Goal: Task Accomplishment & Management: Manage account settings

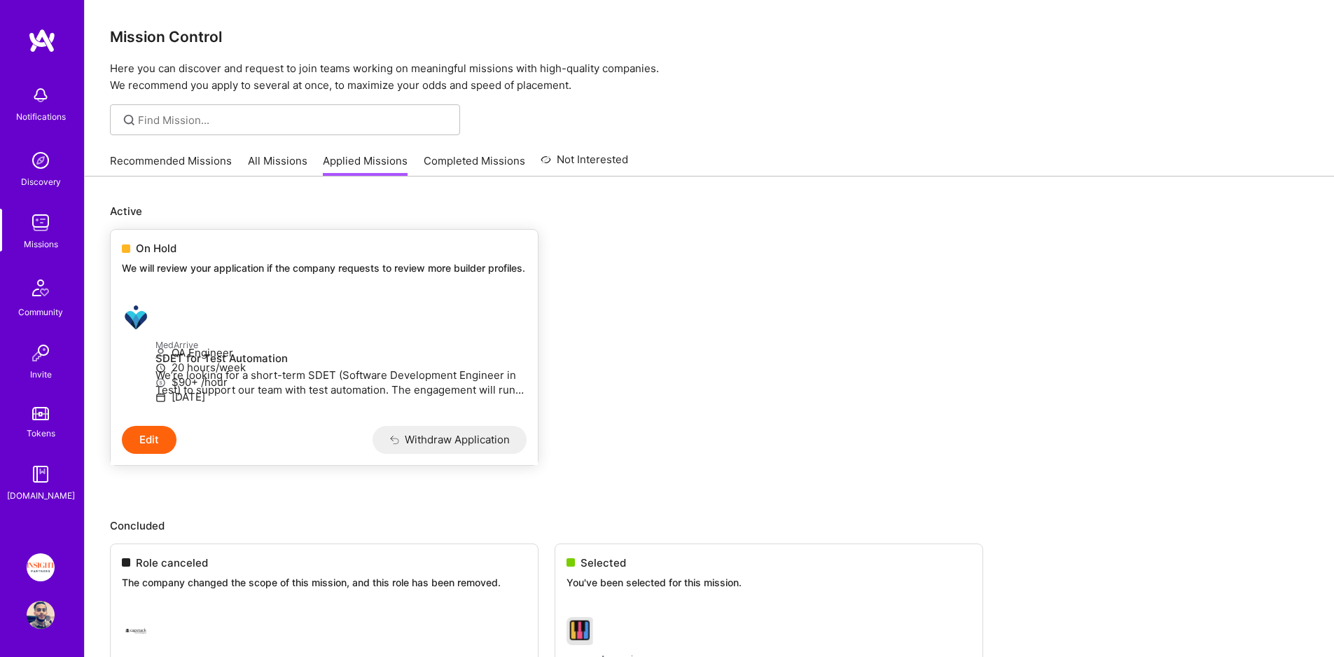
click at [234, 246] on div "On Hold" at bounding box center [324, 248] width 405 height 15
click at [145, 253] on span "On Hold" at bounding box center [156, 248] width 41 height 15
click at [148, 155] on link "Recommended Missions" at bounding box center [171, 164] width 122 height 23
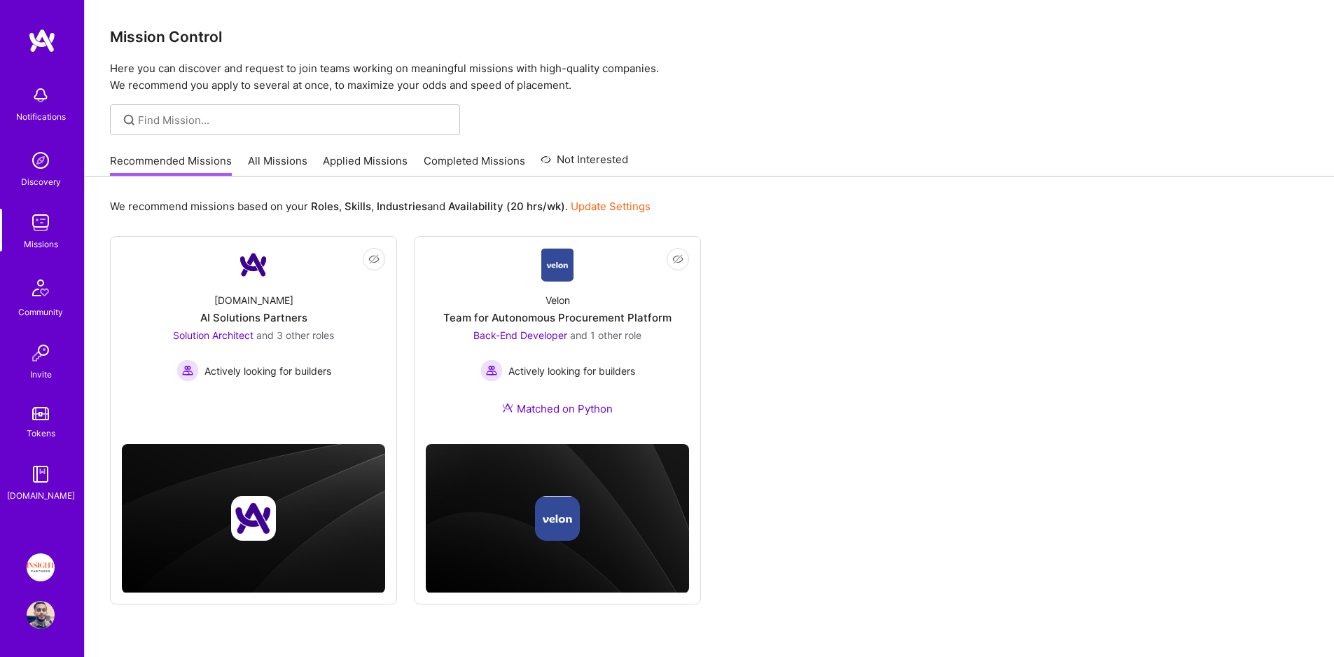
click at [263, 170] on link "All Missions" at bounding box center [278, 164] width 60 height 23
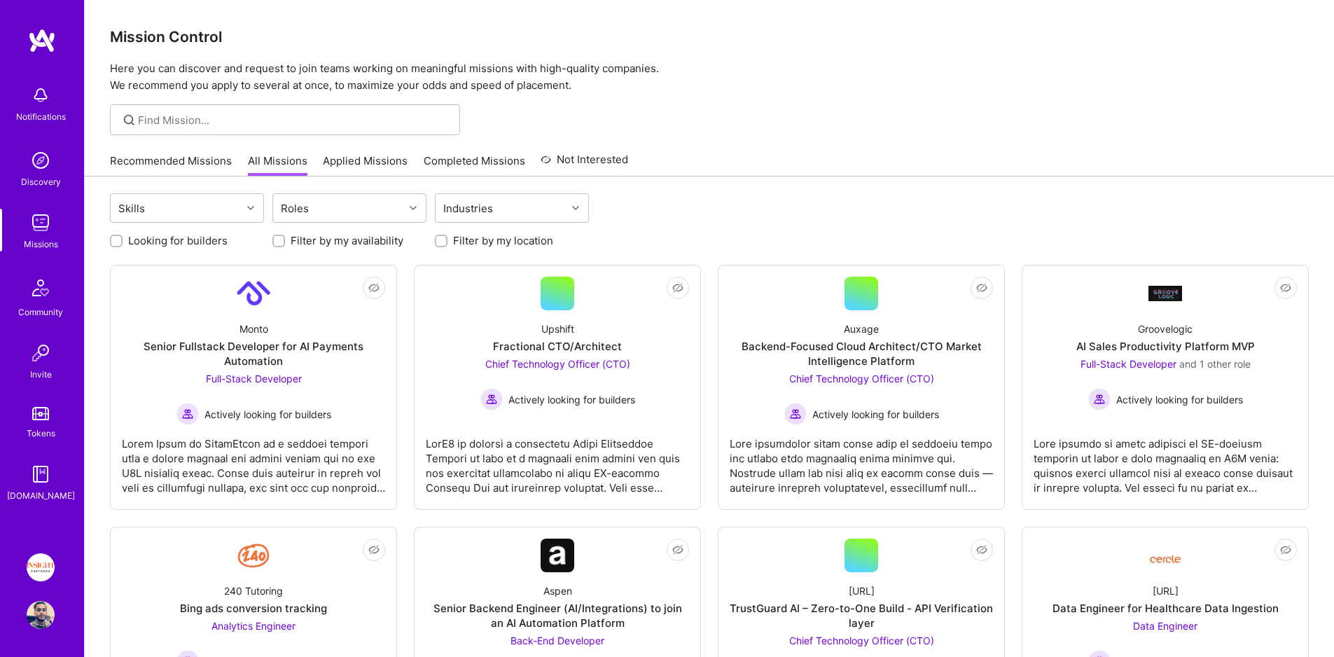
click at [46, 557] on img at bounding box center [41, 567] width 28 height 28
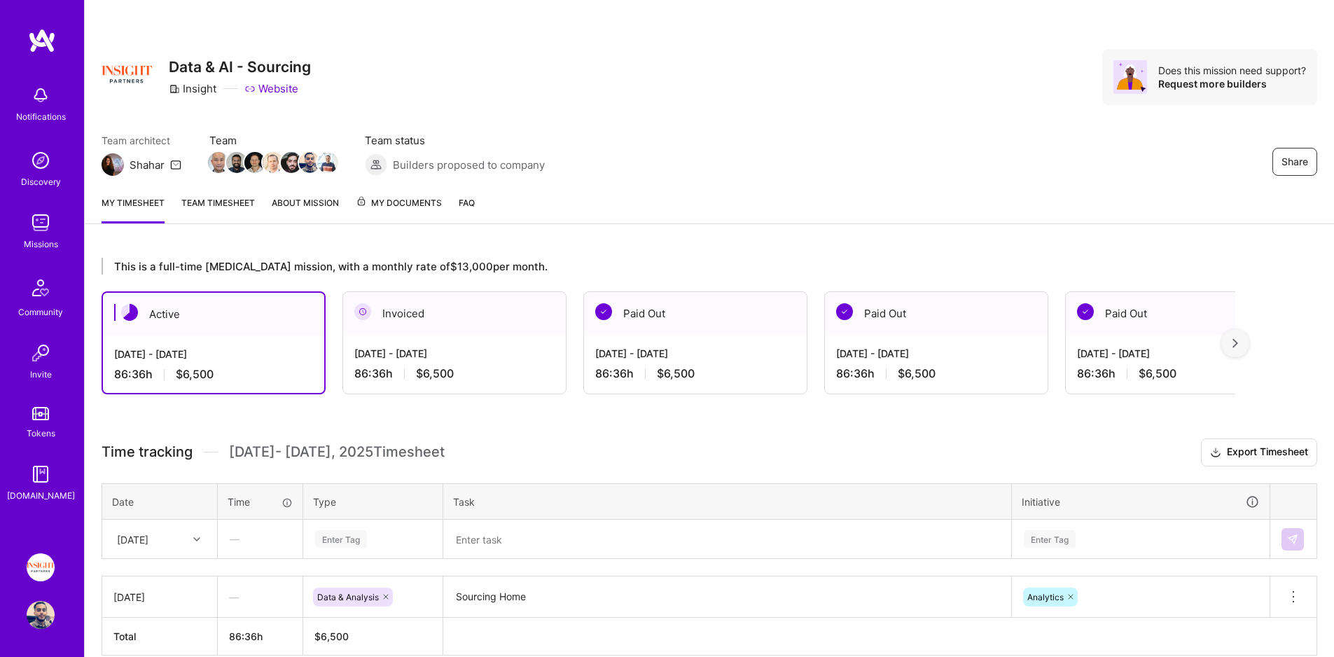
click at [382, 203] on span "My Documents" at bounding box center [399, 202] width 86 height 15
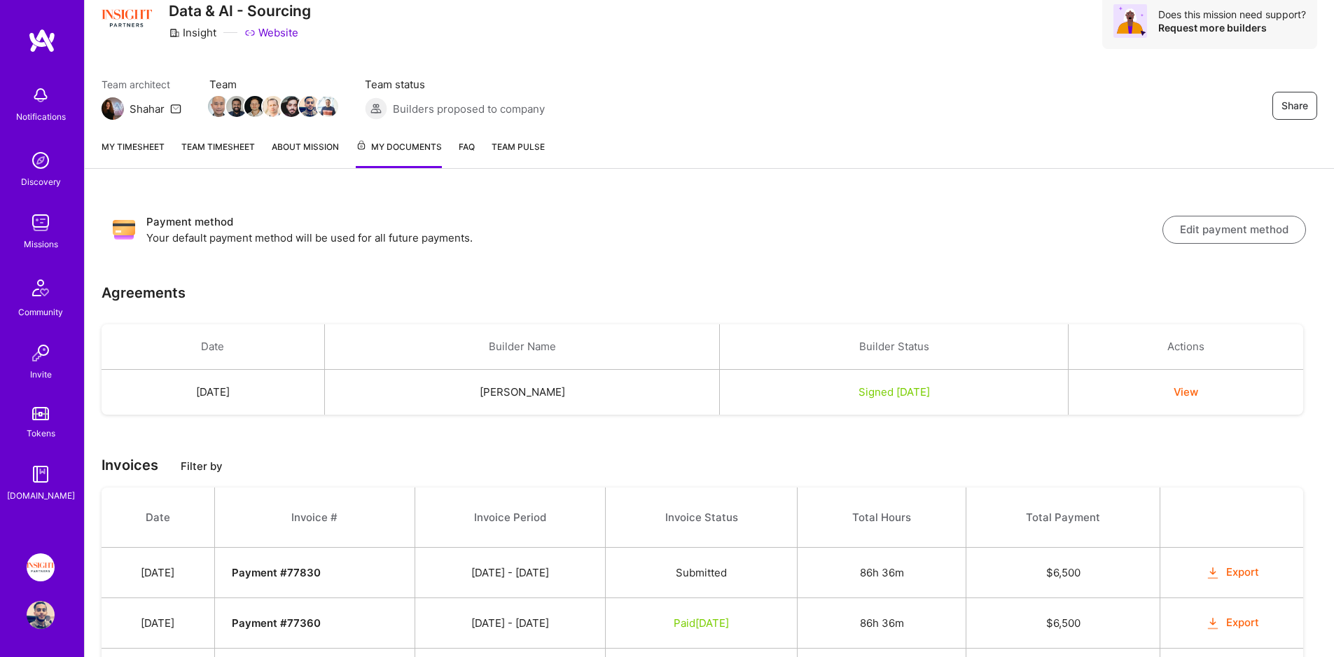
scroll to position [89, 0]
